Goal: Complete application form

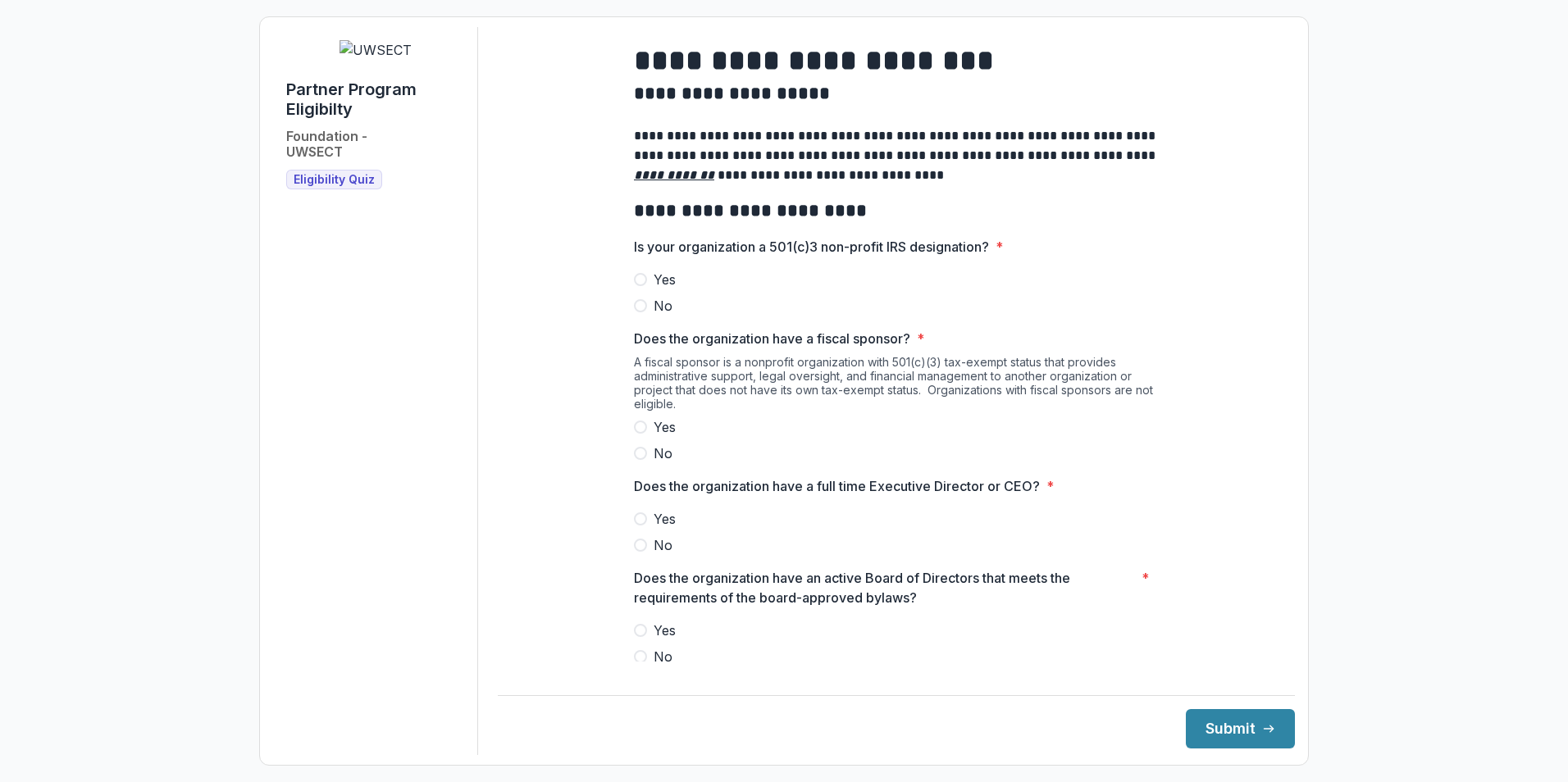
click at [641, 286] on span at bounding box center [640, 279] width 13 height 13
click at [637, 460] on span at bounding box center [640, 453] width 13 height 13
click at [638, 526] on span at bounding box center [640, 518] width 13 height 13
click at [637, 637] on span at bounding box center [640, 630] width 13 height 13
click at [1207, 719] on button "Submit" at bounding box center [1241, 729] width 109 height 39
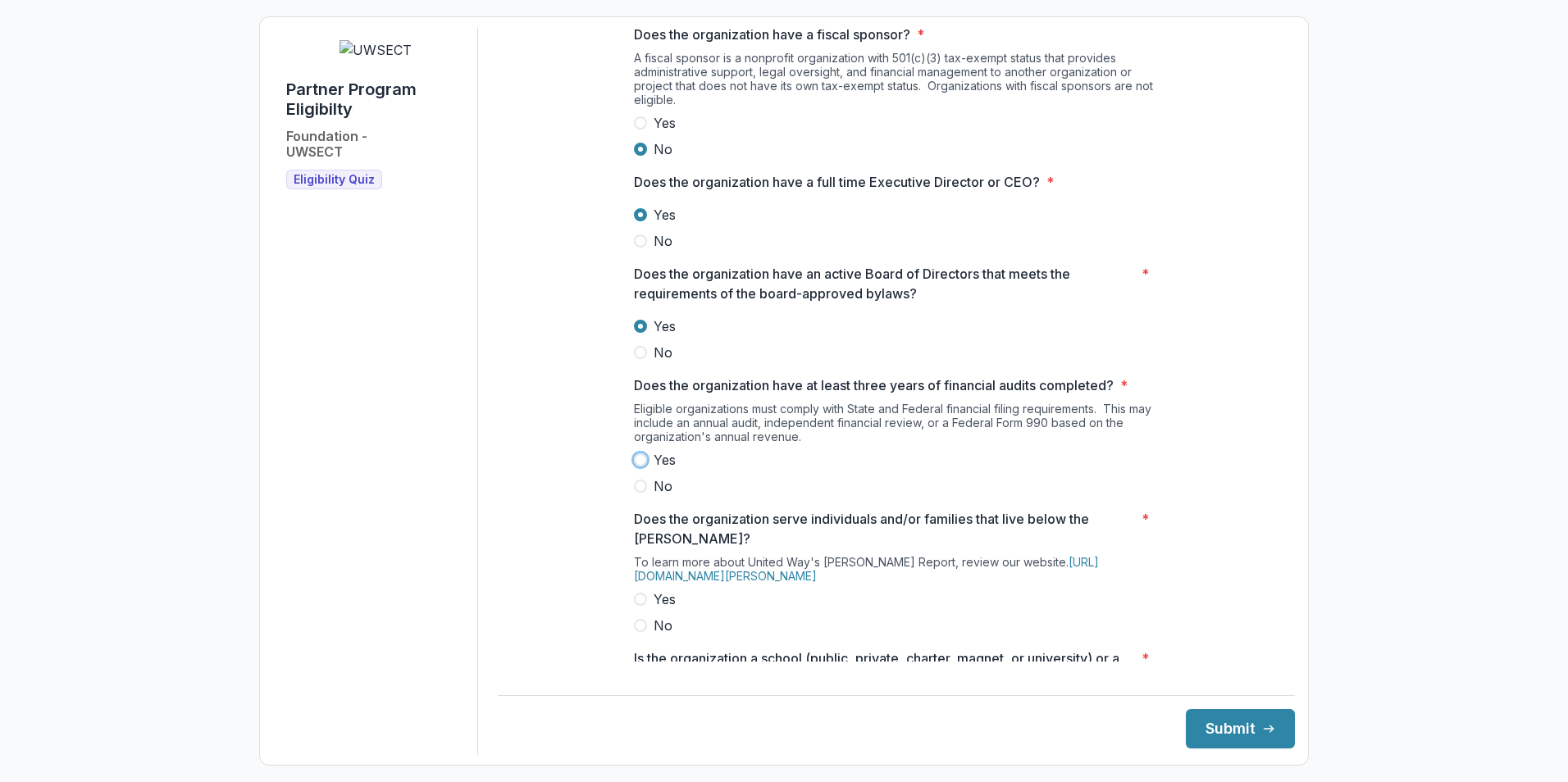
scroll to position [349, 0]
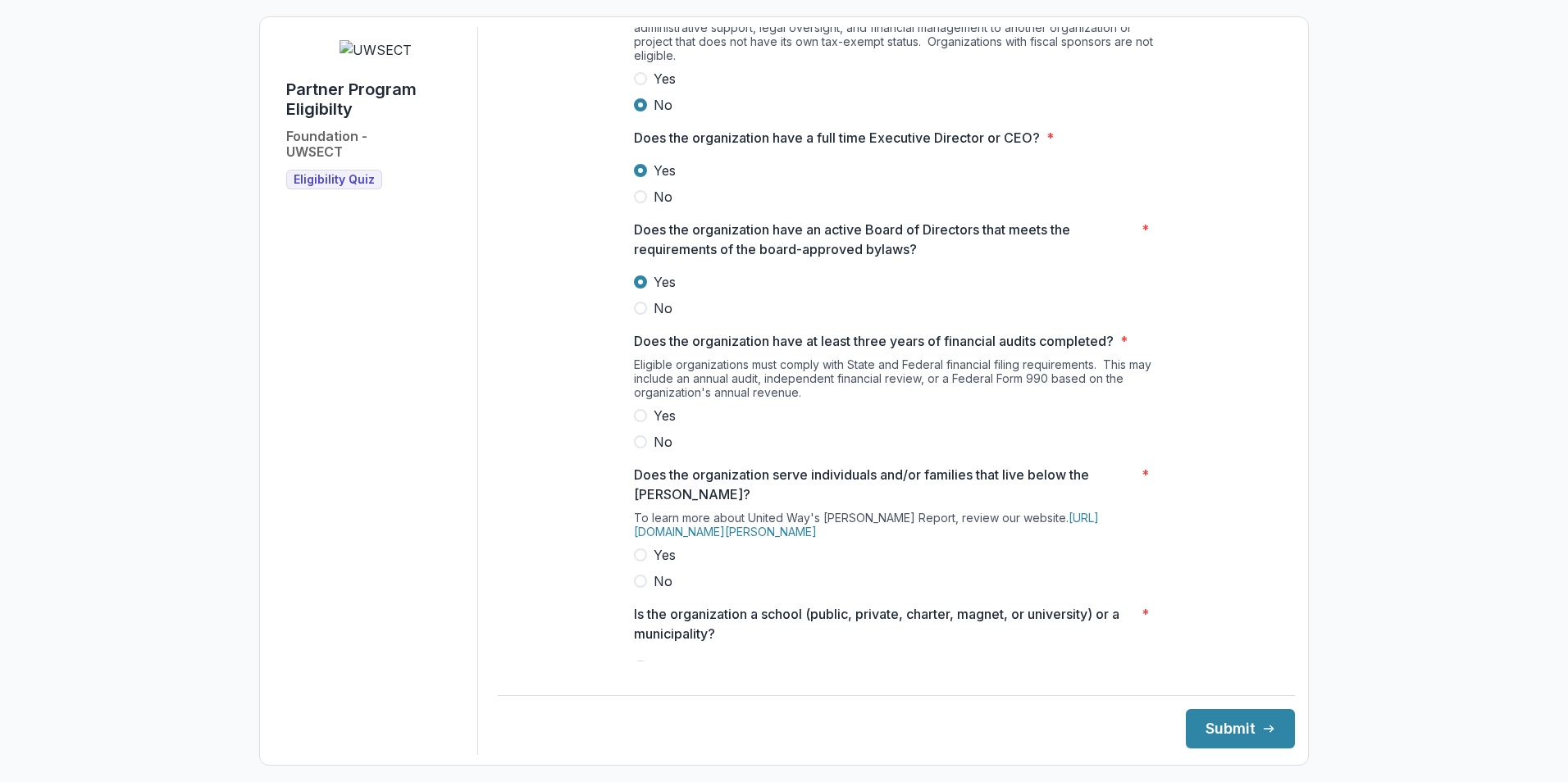
click at [636, 422] on span at bounding box center [640, 416] width 13 height 13
click at [639, 561] on span at bounding box center [640, 555] width 13 height 13
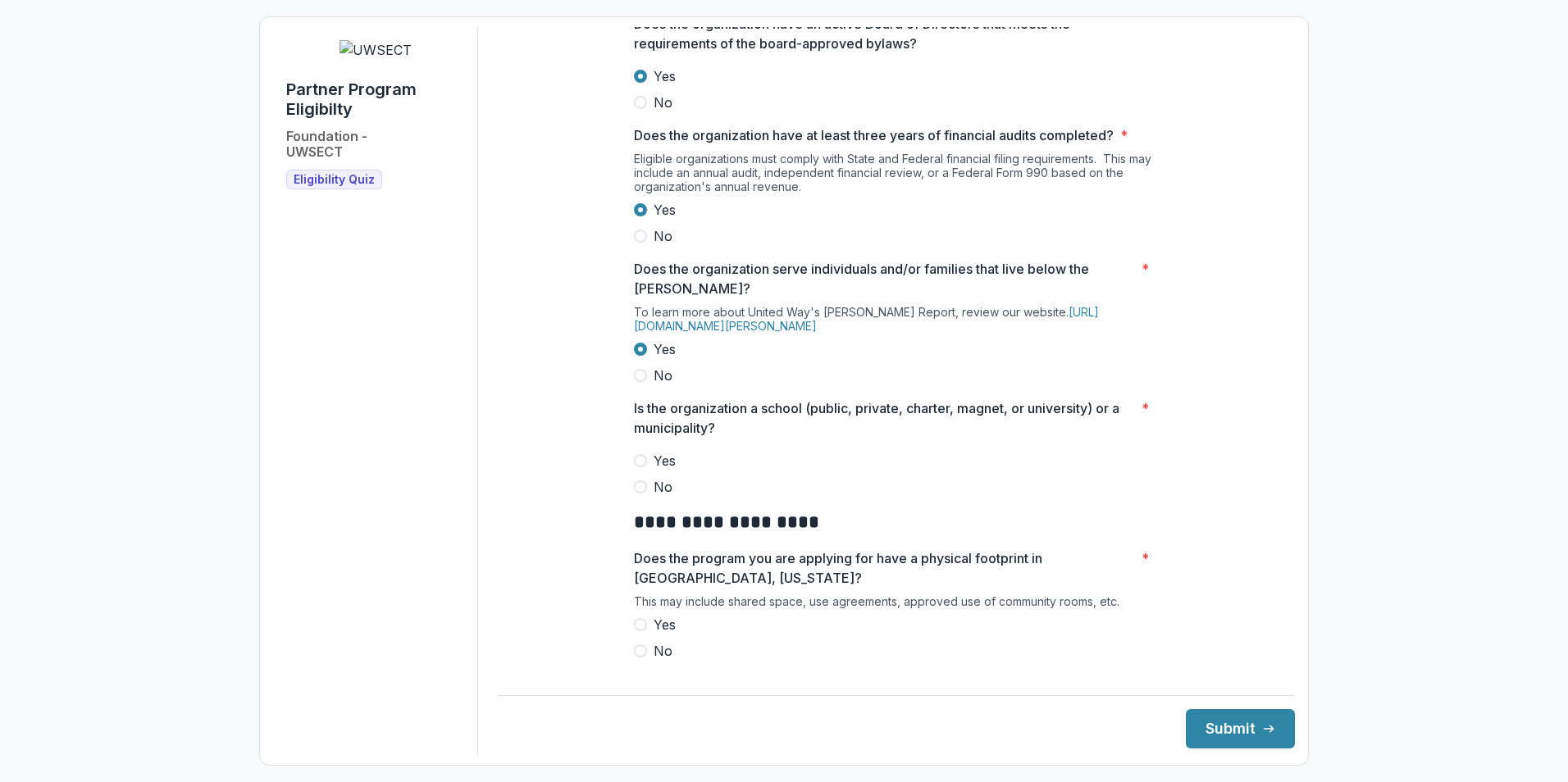
scroll to position [594, 0]
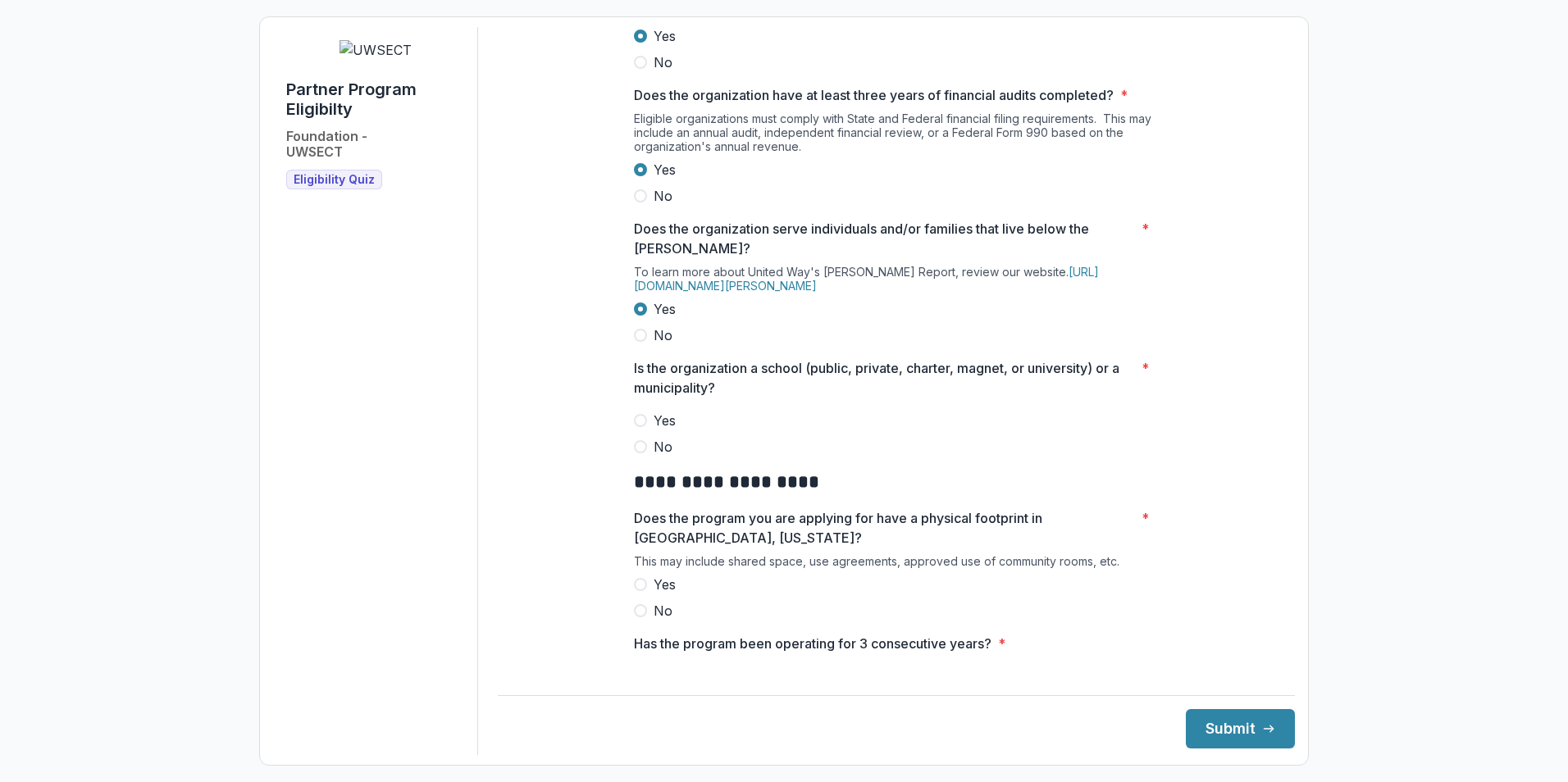
click at [636, 453] on span at bounding box center [640, 447] width 13 height 13
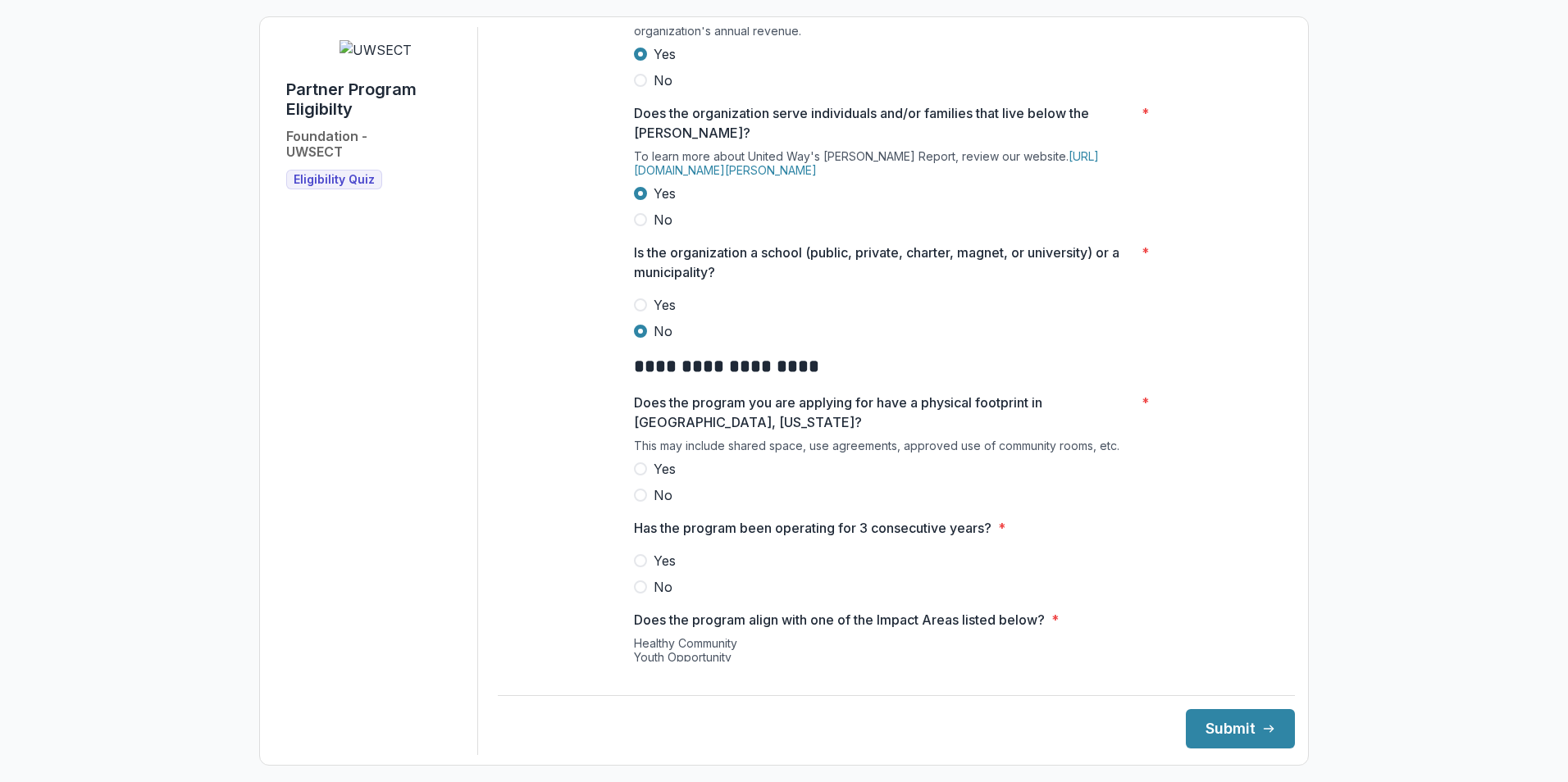
scroll to position [759, 0]
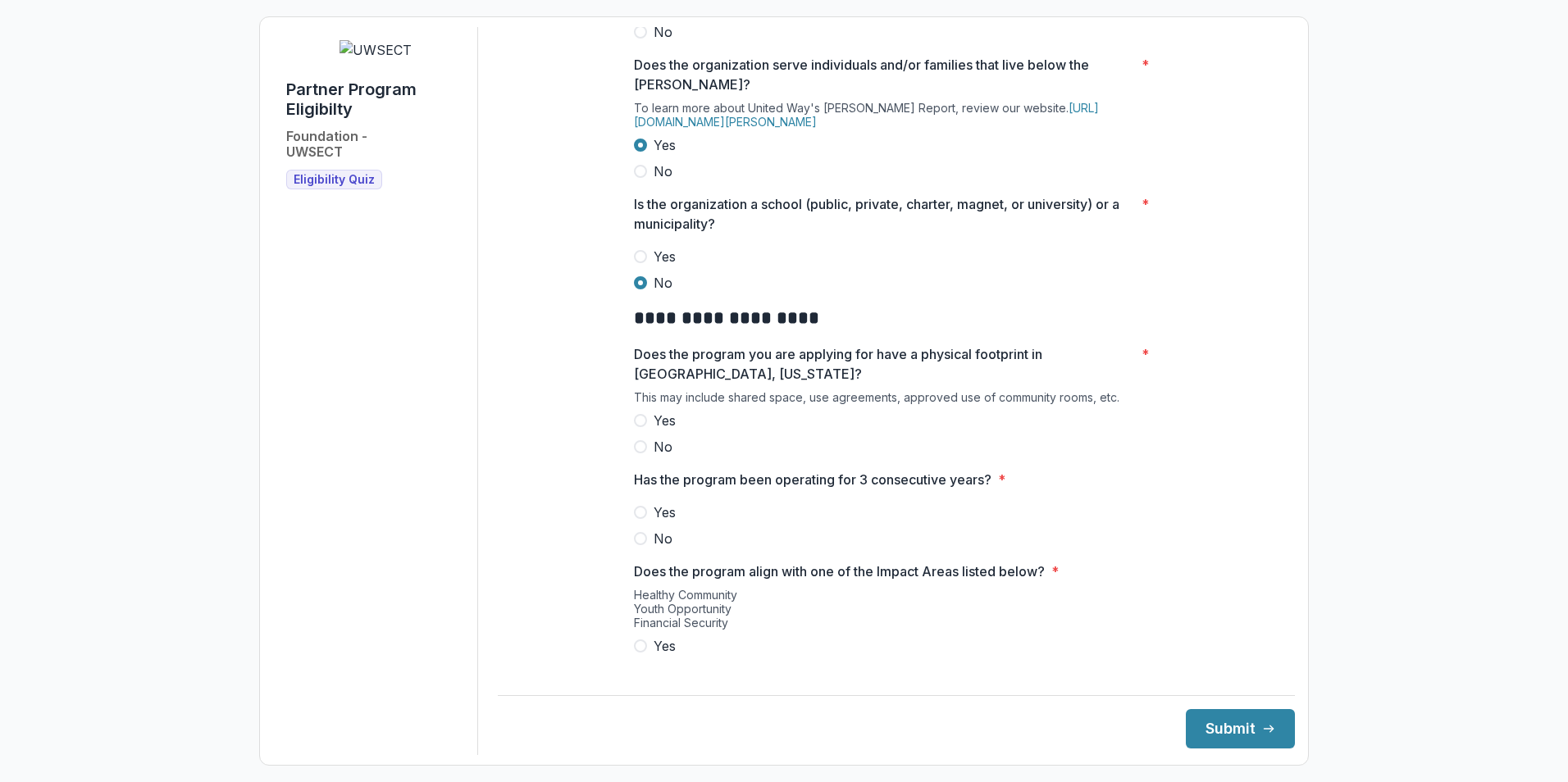
click at [635, 427] on span at bounding box center [640, 420] width 13 height 13
click at [636, 519] on span at bounding box center [640, 512] width 13 height 13
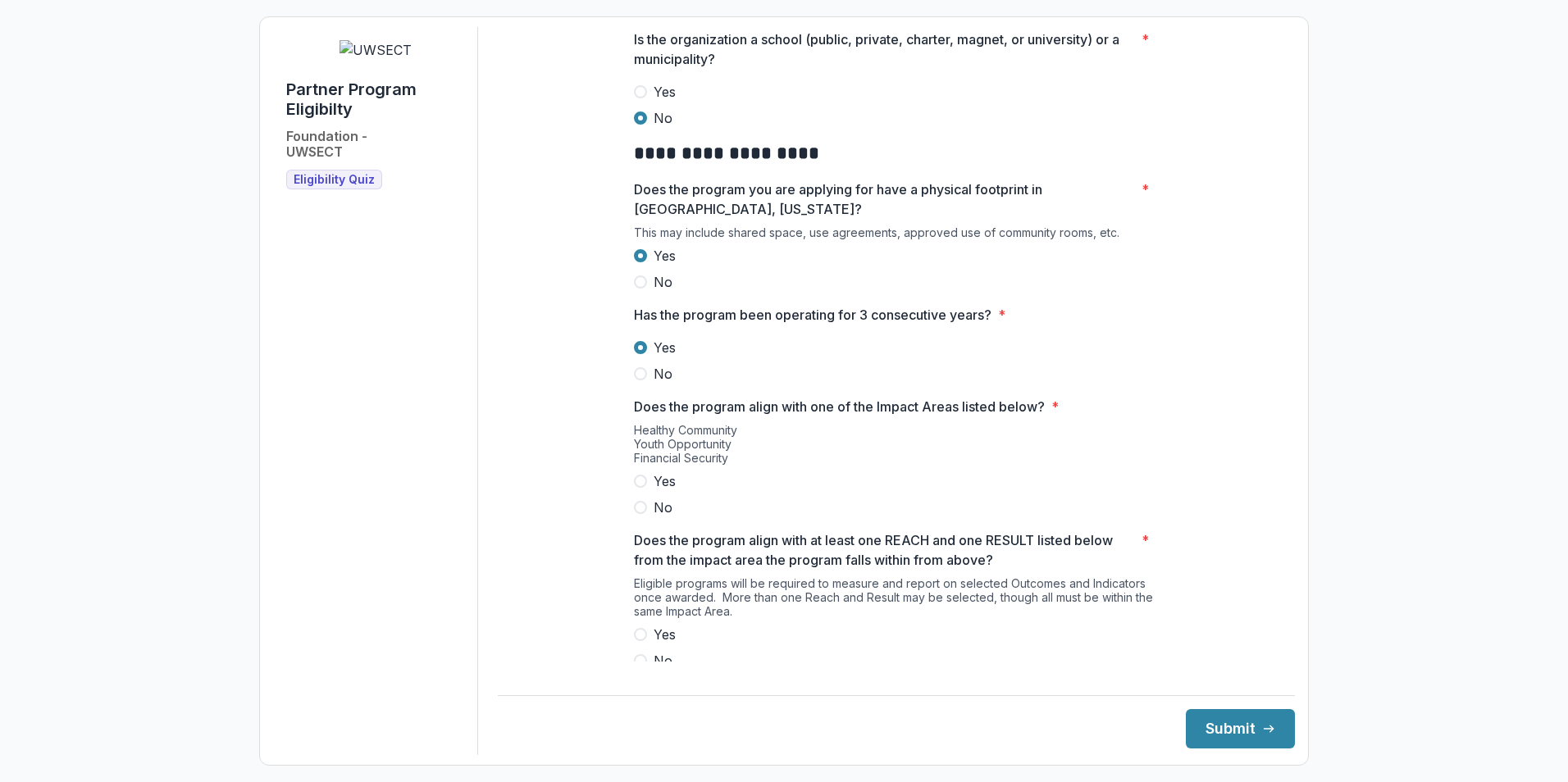
scroll to position [1005, 0]
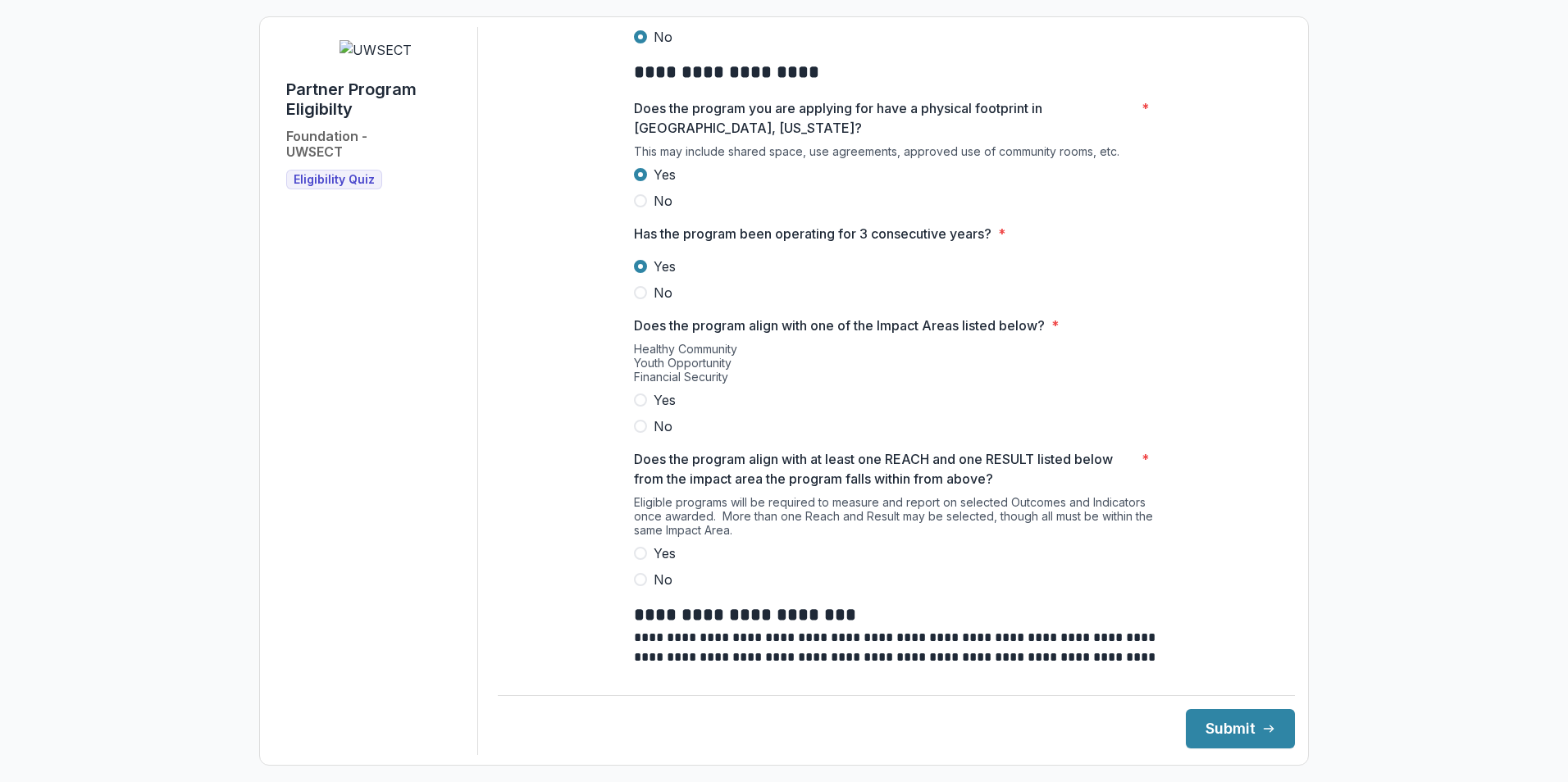
click at [636, 407] on span at bounding box center [640, 399] width 13 height 13
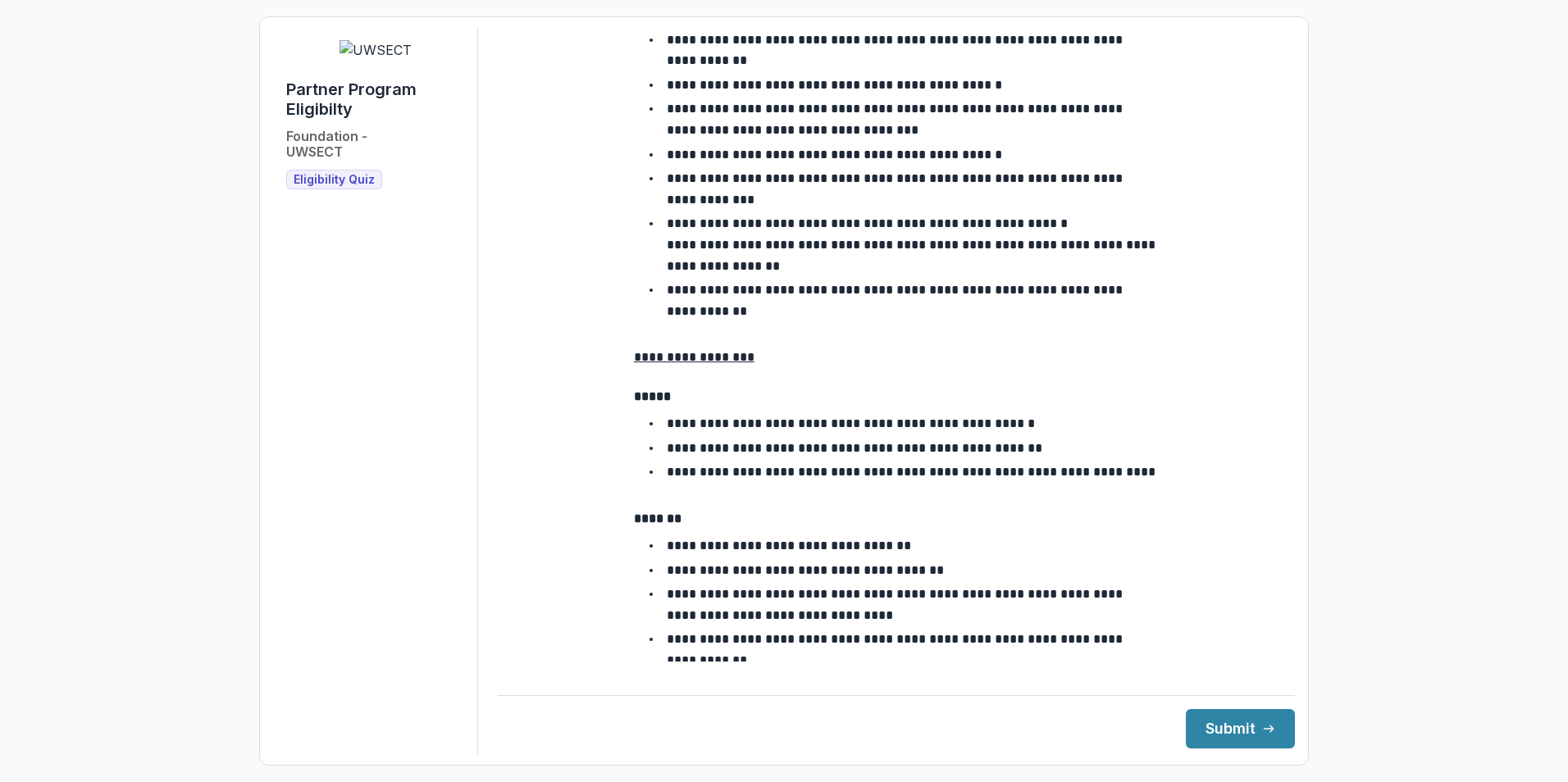
scroll to position [2803, 0]
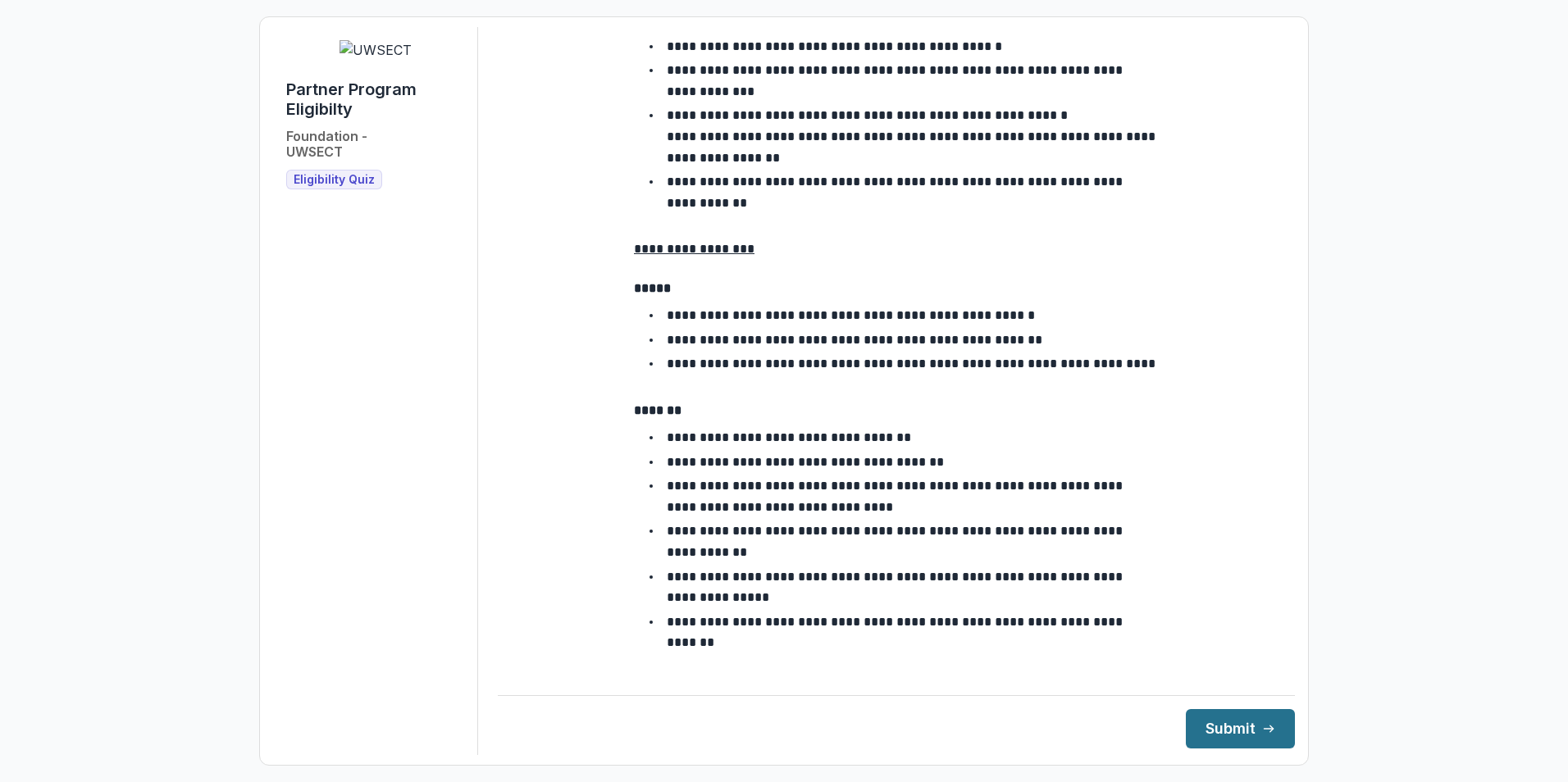
click at [1236, 728] on button "Submit" at bounding box center [1241, 729] width 109 height 39
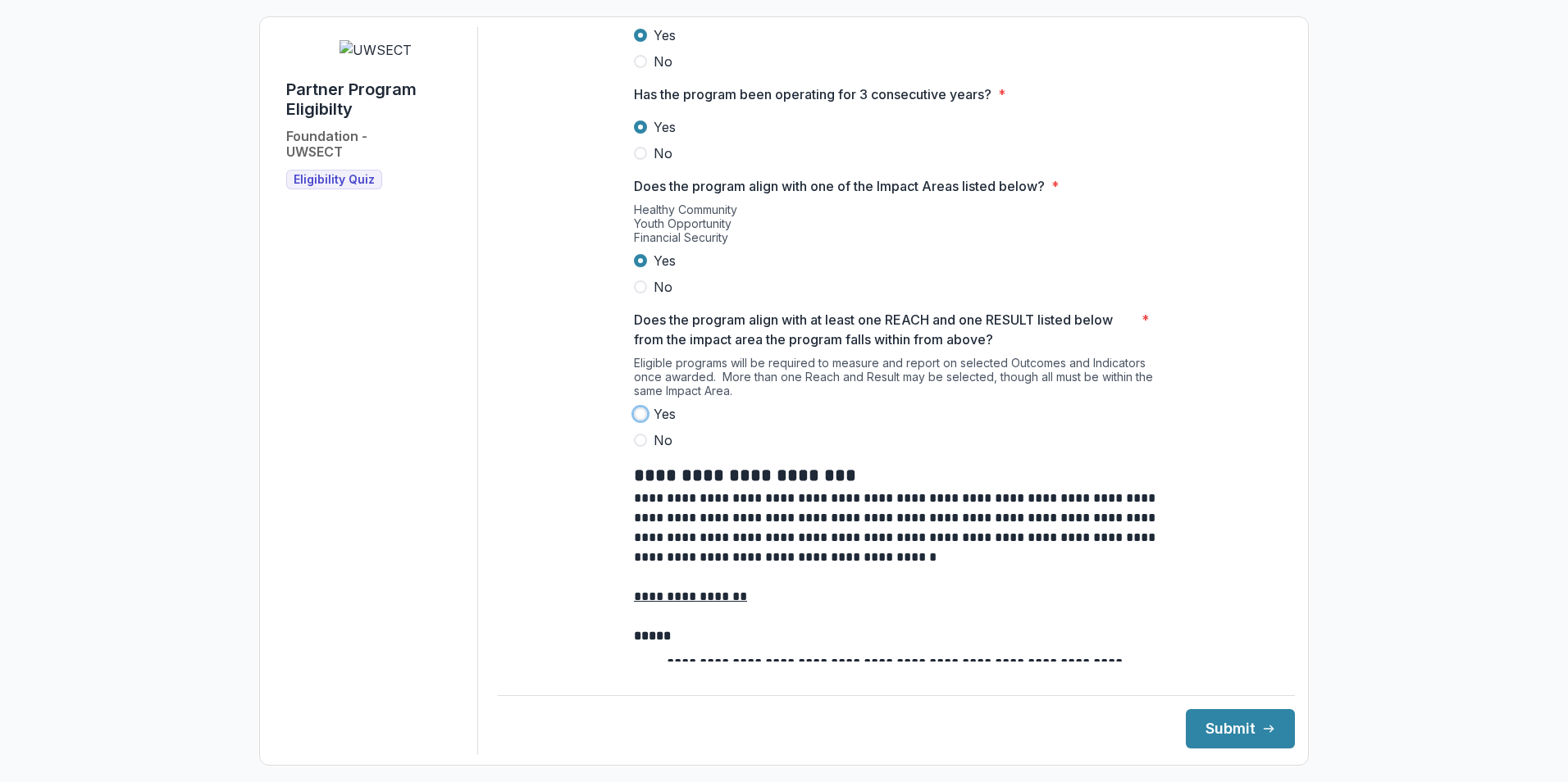
scroll to position [1120, 0]
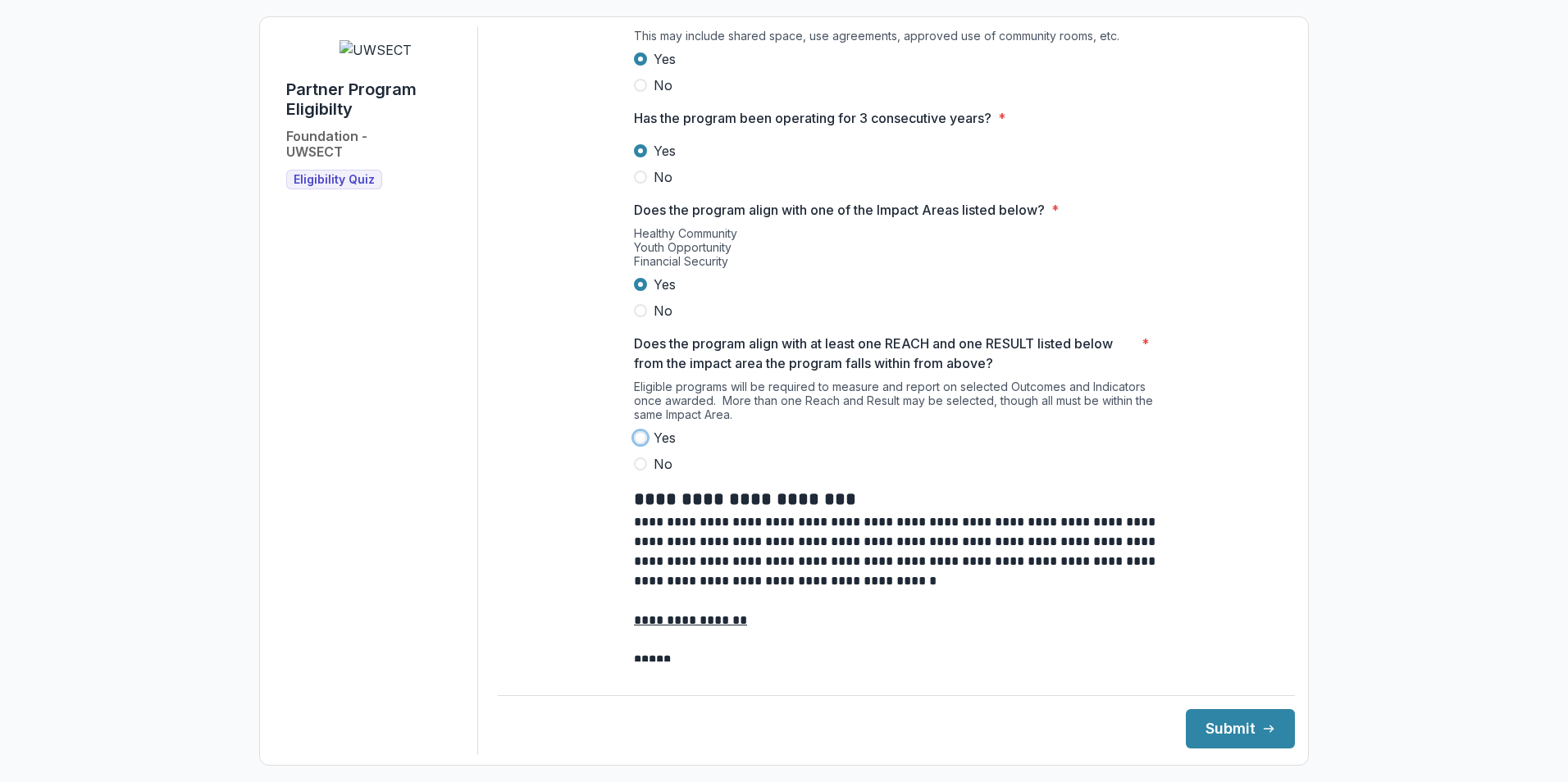
click at [640, 444] on span at bounding box center [640, 438] width 13 height 13
click at [1236, 739] on button "Submit" at bounding box center [1241, 729] width 109 height 39
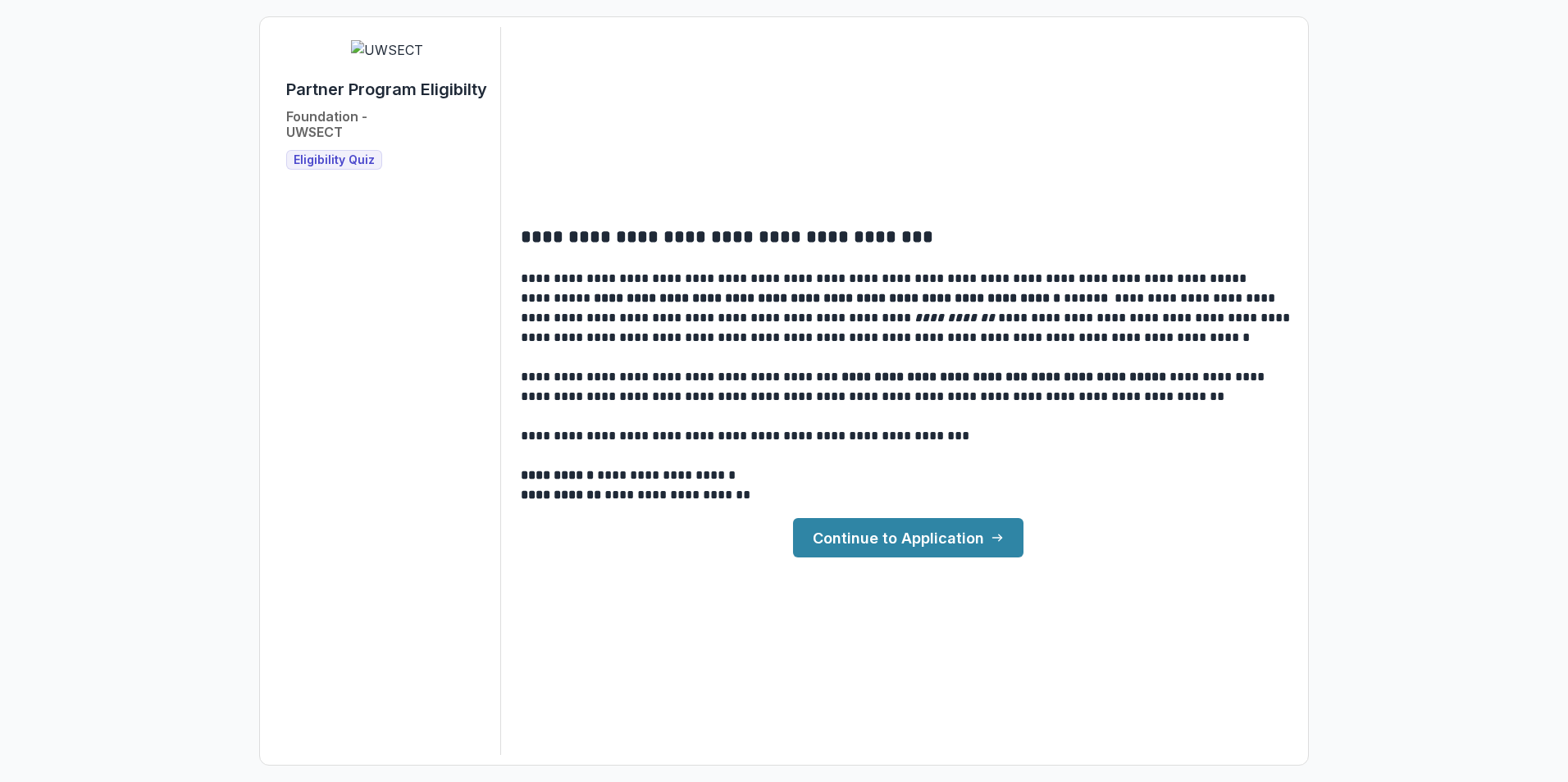
click at [897, 531] on link "Continue to Application" at bounding box center [908, 538] width 231 height 39
